Goal: Task Accomplishment & Management: Manage account settings

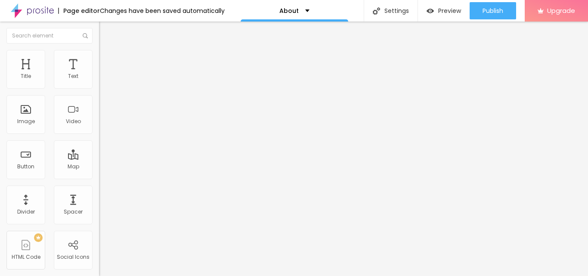
click at [99, 74] on span "Change image" at bounding box center [122, 70] width 46 height 7
click at [99, 179] on img at bounding box center [102, 182] width 6 height 6
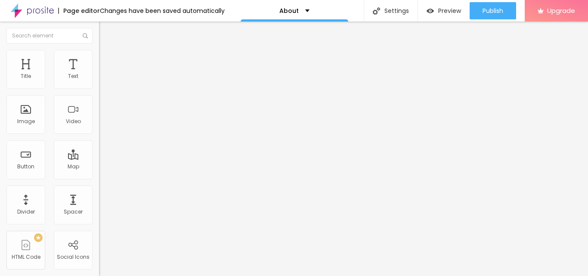
click at [99, 87] on div "Instagram" at bounding box center [148, 126] width 99 height 119
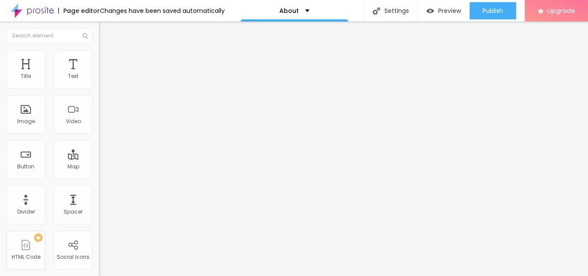
paste input "[DOMAIN_NAME][URL][DOMAIN_NAME]"
type input "[URL][DOMAIN_NAME][DOMAIN_NAME]"
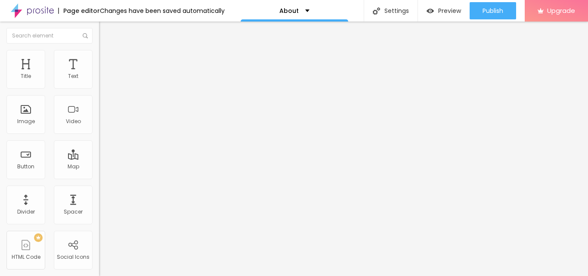
paste input "[DOMAIN_NAME][URL]"
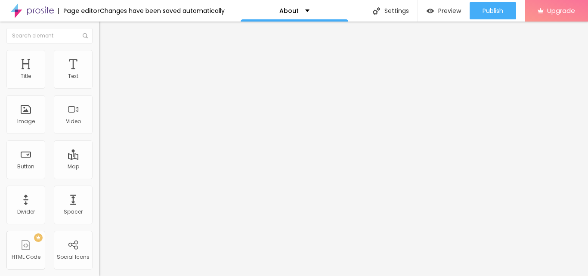
scroll to position [0, 9]
type input "[URL][DOMAIN_NAME]"
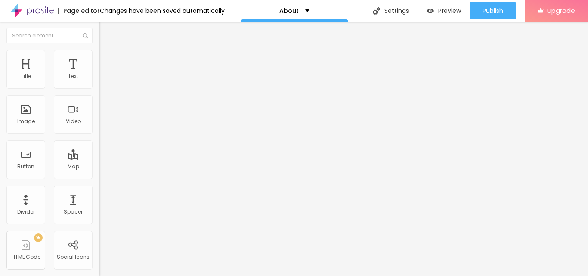
paste input "[DOMAIN_NAME][URL]."
type input "[URL][DOMAIN_NAME]."
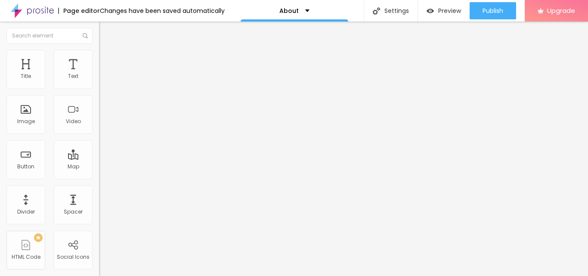
click at [99, 240] on div "Edit Social Icons Content Style Advanced Instagram Social Instagram URL address…" at bounding box center [148, 149] width 99 height 254
click at [107, 61] on span "Advanced" at bounding box center [121, 64] width 28 height 7
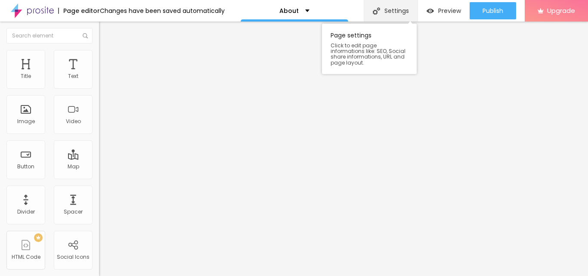
click at [386, 12] on div "Settings" at bounding box center [391, 11] width 54 height 22
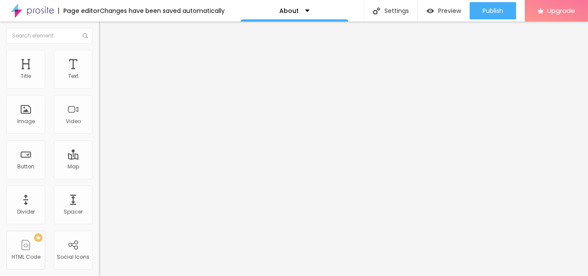
paste input "Famous [DEMOGRAPHIC_DATA] Astrologer in [GEOGRAPHIC_DATA] - [DEMOGRAPHIC_DATA] …"
drag, startPoint x: 239, startPoint y: 82, endPoint x: 433, endPoint y: 81, distance: 194.2
paste input "[PERSON_NAME]:"
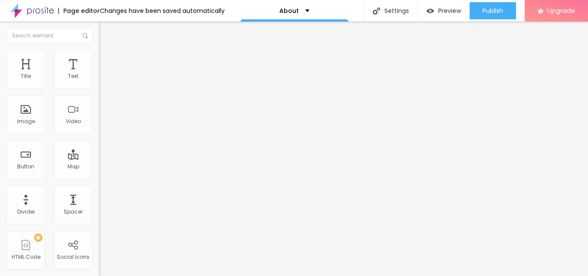
drag, startPoint x: 395, startPoint y: 82, endPoint x: 460, endPoint y: 83, distance: 65.0
type input "About | [PERSON_NAME]: Famous [DEMOGRAPHIC_DATA] Astrologer in [GEOGRAPHIC_DATA]"
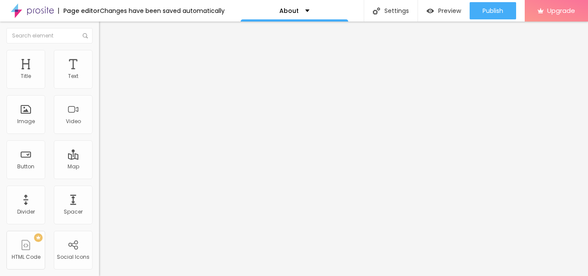
drag, startPoint x: 231, startPoint y: 169, endPoint x: 214, endPoint y: 167, distance: 17.7
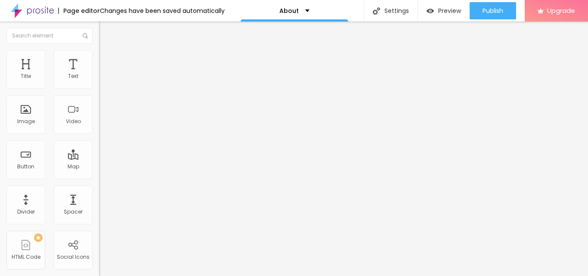
paste textarea "Discover About [PERSON_NAME], a Famous [DEMOGRAPHIC_DATA] Astrologer in [GEOGRA…"
type textarea "Discover About [PERSON_NAME], a Famous [DEMOGRAPHIC_DATA] Astrologer in [GEOGRA…"
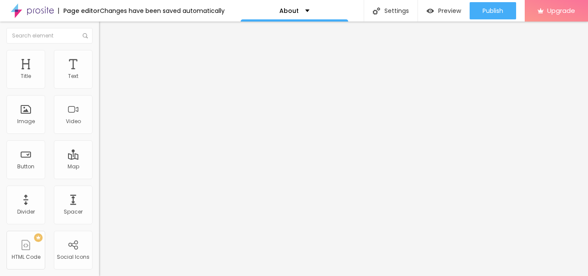
drag, startPoint x: 234, startPoint y: 81, endPoint x: 409, endPoint y: 79, distance: 175.2
type input "About"
drag, startPoint x: 295, startPoint y: 178, endPoint x: 235, endPoint y: 177, distance: 60.3
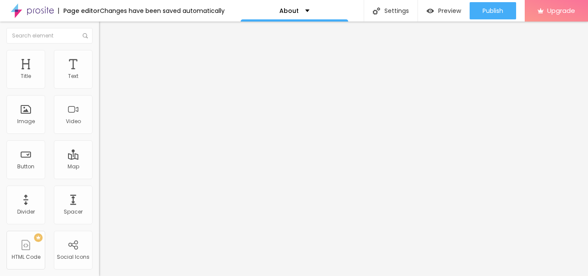
paste input "| [PERSON_NAME]: Famous [DEMOGRAPHIC_DATA] Astrologer in [GEOGRAPHIC_DATA]"
type input "About | [PERSON_NAME]: Famous [DEMOGRAPHIC_DATA] Astrologer in [GEOGRAPHIC_DATA]"
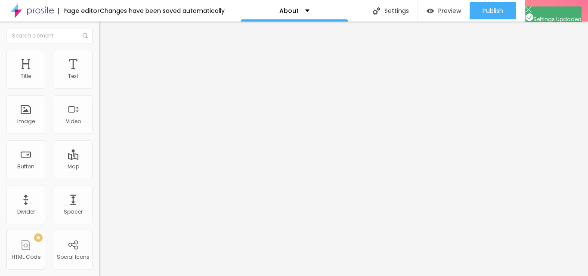
drag, startPoint x: 320, startPoint y: 132, endPoint x: 412, endPoint y: 133, distance: 92.1
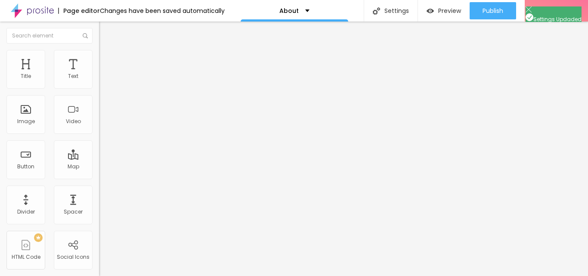
drag, startPoint x: 314, startPoint y: 130, endPoint x: 440, endPoint y: 125, distance: 126.2
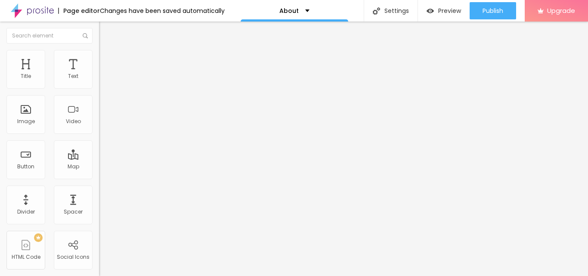
paste textarea "[DEMOGRAPHIC_DATA] Astrologer in [GEOGRAPHIC_DATA]"
type textarea "[DEMOGRAPHIC_DATA] Astrologer in [GEOGRAPHIC_DATA], Best [DEMOGRAPHIC_DATA] Ast…"
drag, startPoint x: 431, startPoint y: 248, endPoint x: 425, endPoint y: 240, distance: 10.1
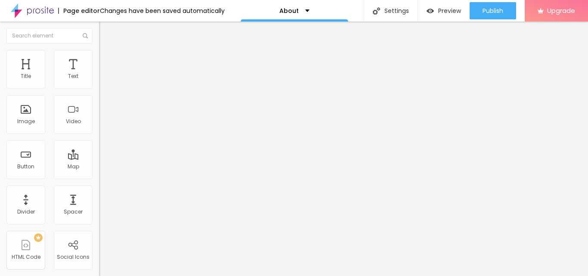
click at [281, 8] on p "About" at bounding box center [288, 11] width 19 height 6
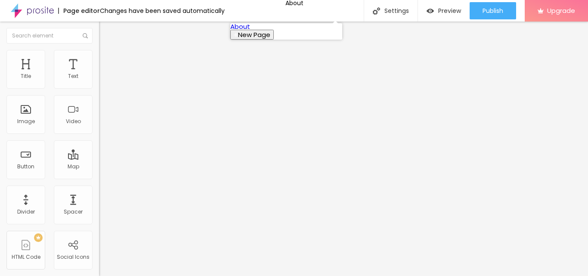
click at [86, 12] on div "Page editor" at bounding box center [79, 11] width 42 height 6
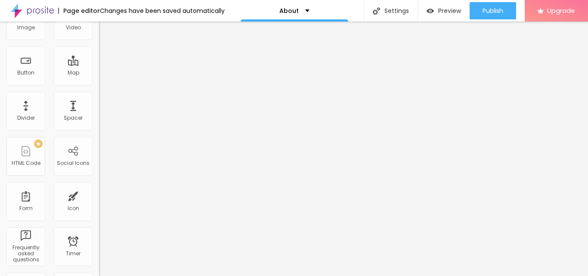
scroll to position [215, 0]
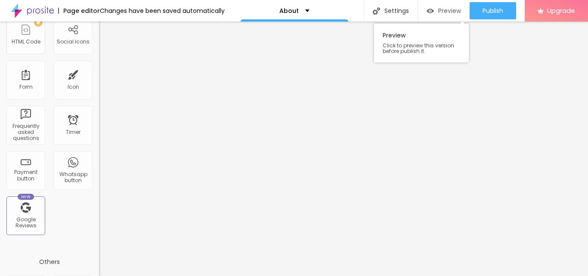
click at [436, 9] on div "Preview" at bounding box center [444, 10] width 34 height 7
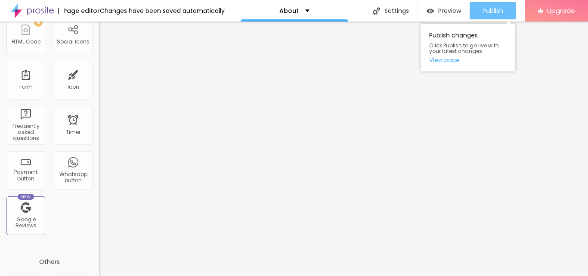
click at [498, 12] on span "Publish" at bounding box center [493, 10] width 21 height 7
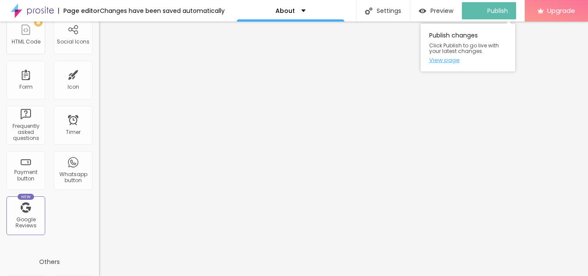
click at [447, 62] on link "View page" at bounding box center [467, 60] width 77 height 6
